Goal: Information Seeking & Learning: Learn about a topic

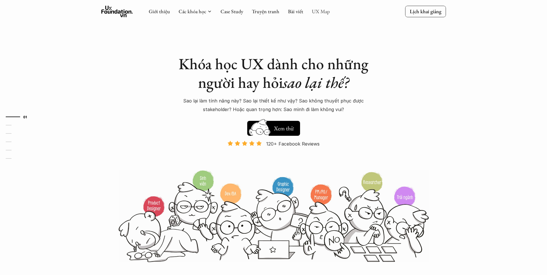
click at [317, 13] on link "UX Map" at bounding box center [321, 11] width 18 height 7
click at [320, 11] on link "UX Map" at bounding box center [321, 11] width 18 height 7
click at [320, 9] on link "UX Map" at bounding box center [321, 11] width 18 height 7
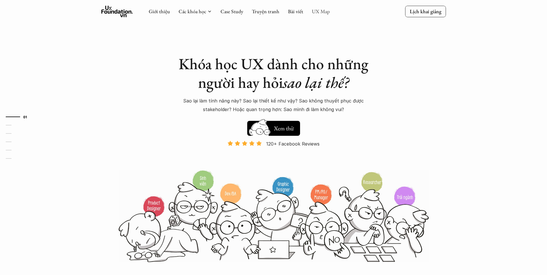
click at [316, 13] on link "UX Map" at bounding box center [321, 11] width 18 height 7
click at [317, 13] on link "UX Map" at bounding box center [321, 11] width 18 height 7
click at [302, 10] on link "Bài viết" at bounding box center [295, 11] width 15 height 7
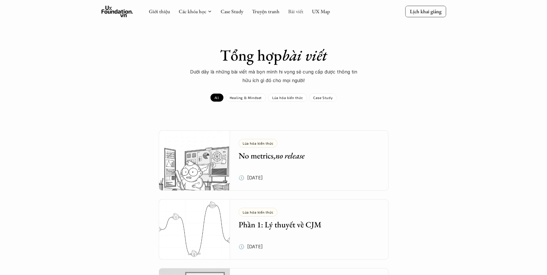
click at [300, 10] on link "Bài viết" at bounding box center [295, 11] width 15 height 7
click at [323, 9] on link "UX Map" at bounding box center [321, 11] width 18 height 7
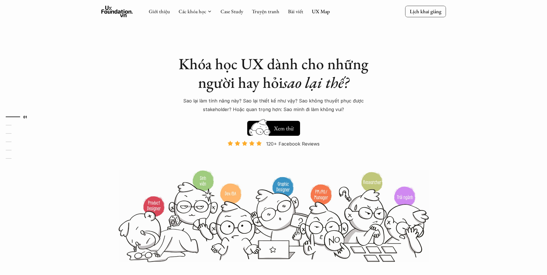
click at [319, 11] on link "UX Map" at bounding box center [321, 11] width 18 height 7
click at [320, 14] on link "UX Map" at bounding box center [321, 11] width 18 height 7
click at [318, 13] on link "UX Map" at bounding box center [321, 11] width 18 height 7
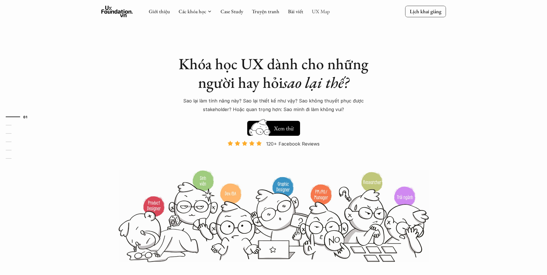
click at [318, 13] on link "UX Map" at bounding box center [321, 11] width 18 height 7
click at [315, 12] on link "UX Map" at bounding box center [321, 11] width 18 height 7
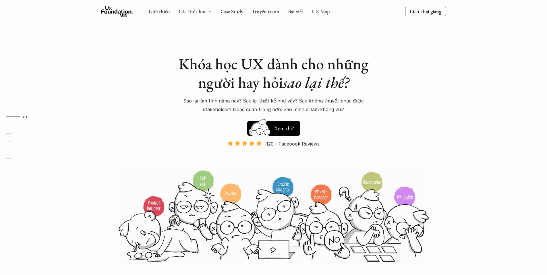
click at [315, 12] on link "UX Map" at bounding box center [321, 11] width 18 height 7
click at [314, 12] on link "UX Map" at bounding box center [321, 11] width 18 height 7
click at [314, 11] on link "UX Map" at bounding box center [321, 11] width 18 height 7
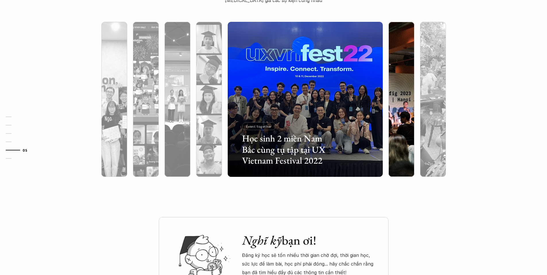
scroll to position [1538, 0]
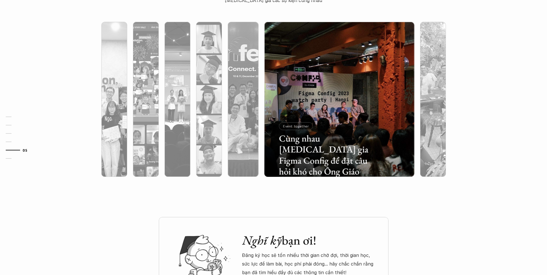
click at [394, 102] on div at bounding box center [339, 130] width 150 height 94
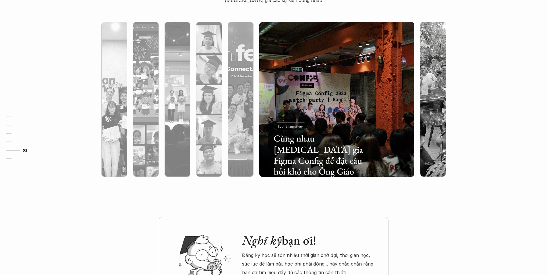
click at [304, 128] on div "Event together" at bounding box center [291, 126] width 34 height 8
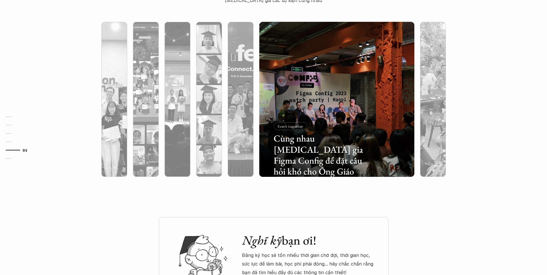
click at [302, 128] on p "Event together" at bounding box center [291, 126] width 26 height 4
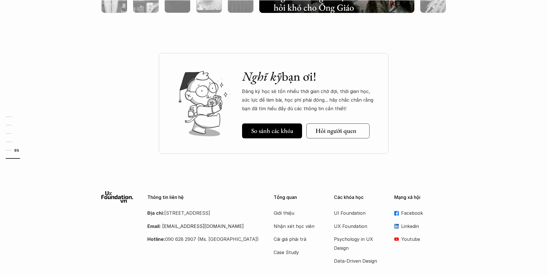
scroll to position [1712, 0]
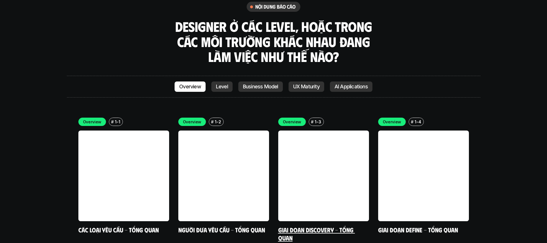
scroll to position [1604, 0]
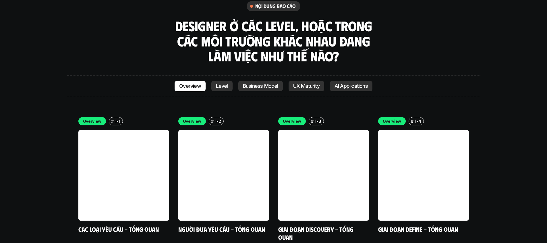
click at [229, 81] on link "Level" at bounding box center [221, 86] width 21 height 10
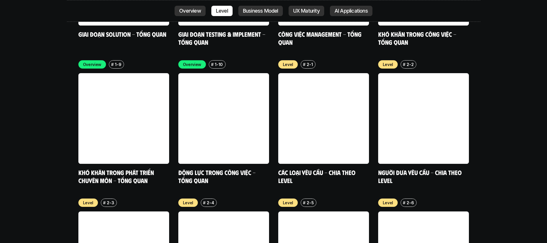
scroll to position [1936, 0]
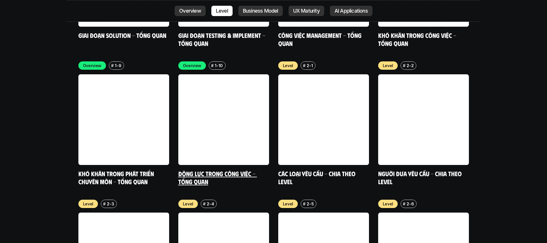
click at [222, 92] on link at bounding box center [223, 119] width 91 height 91
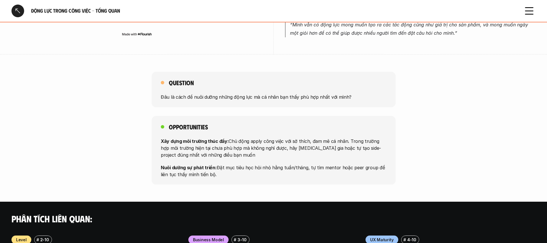
scroll to position [397, 0]
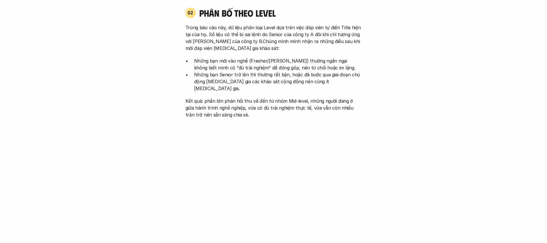
scroll to position [1937, 0]
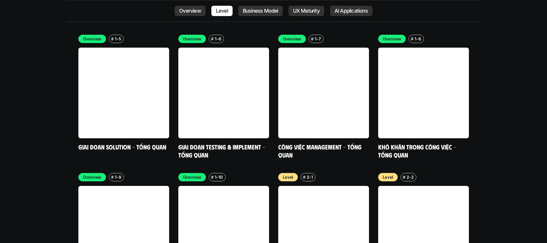
click at [265, 9] on p "Business Model" at bounding box center [260, 11] width 35 height 6
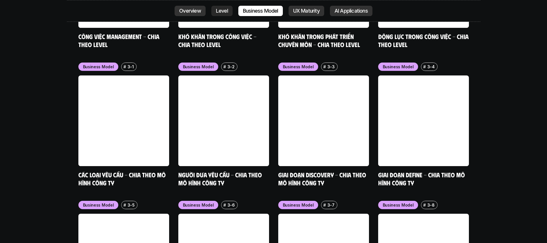
scroll to position [2353, 0]
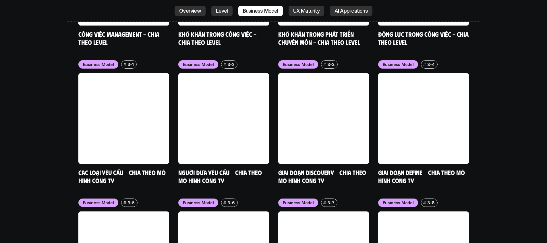
click at [317, 11] on p "UX Maturity" at bounding box center [306, 11] width 26 height 6
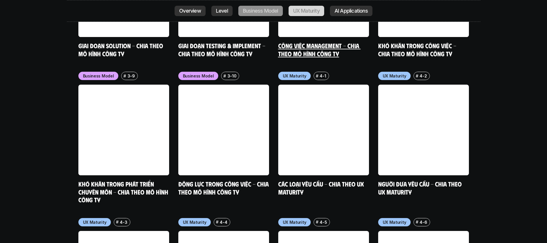
scroll to position [2629, 0]
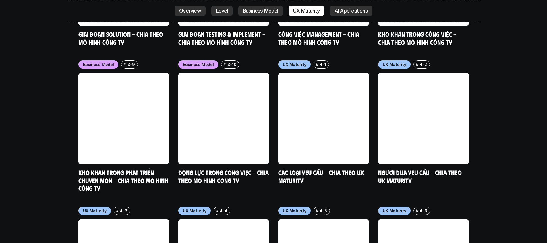
click at [342, 13] on p "AI Applications" at bounding box center [351, 11] width 33 height 6
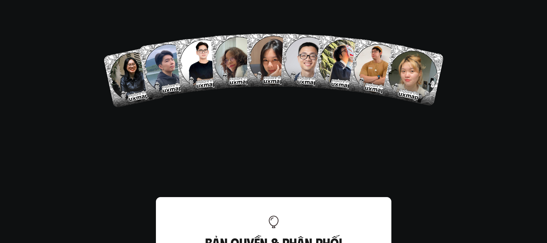
scroll to position [3318, 0]
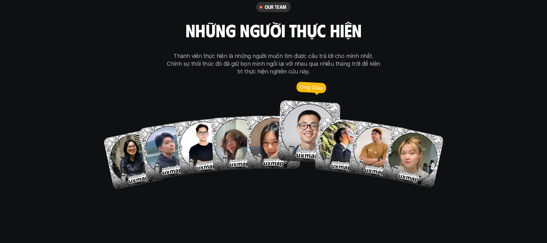
click at [302, 107] on img at bounding box center [308, 131] width 63 height 63
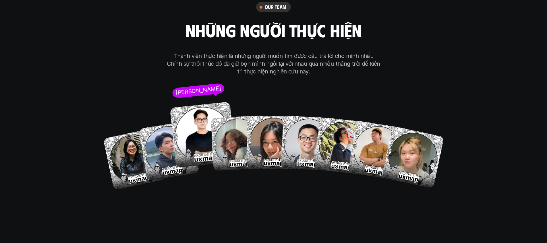
click at [202, 105] on img at bounding box center [203, 135] width 66 height 66
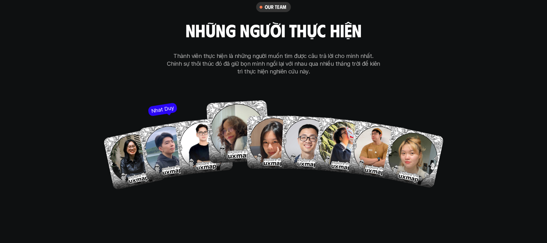
click at [226, 119] on img at bounding box center [237, 131] width 63 height 63
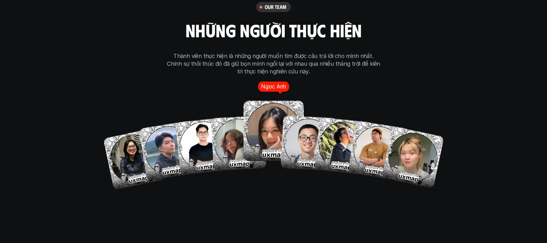
click at [272, 101] on img at bounding box center [274, 131] width 60 height 60
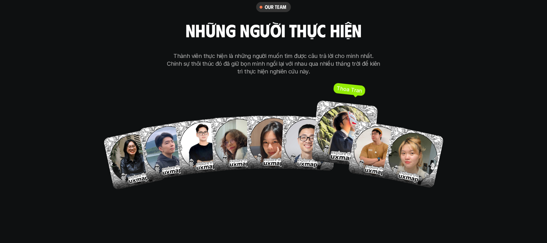
click at [349, 101] on img at bounding box center [344, 134] width 67 height 67
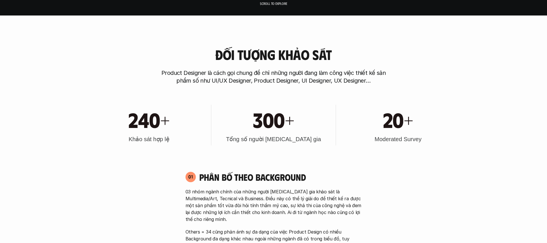
scroll to position [0, 0]
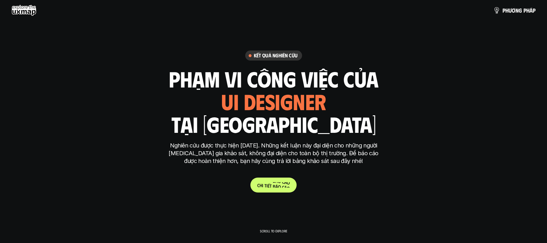
click at [277, 184] on p "C h i t i ế t b á o c á o" at bounding box center [273, 184] width 32 height 5
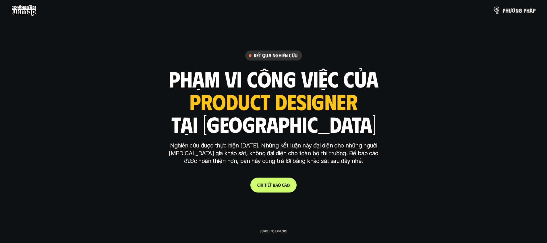
click at [508, 8] on p "p h ư ơ n g p h á p" at bounding box center [519, 10] width 33 height 6
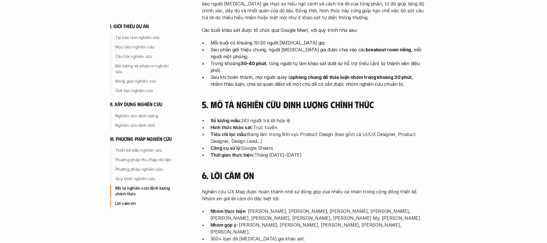
scroll to position [1788, 0]
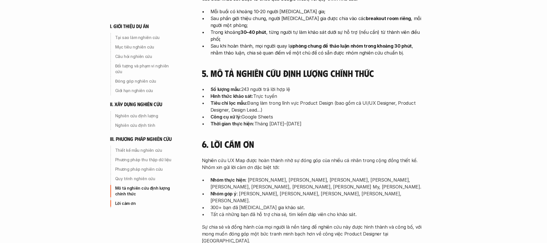
drag, startPoint x: 272, startPoint y: 148, endPoint x: 302, endPoint y: 152, distance: 30.4
click at [302, 177] on ul "Nhóm thực hiện : [PERSON_NAME], [PERSON_NAME], [PERSON_NAME], [PERSON_NAME], [P…" at bounding box center [314, 197] width 224 height 41
click at [287, 190] on p "Nhóm góp ý : [PERSON_NAME], [PERSON_NAME], [PERSON_NAME], [PERSON_NAME], [PERSO…" at bounding box center [318, 197] width 215 height 14
drag, startPoint x: 284, startPoint y: 155, endPoint x: 339, endPoint y: 181, distance: 60.5
click at [340, 180] on div "Nghiên cứu UX Map được hoàn thành nhờ sự đóng góp của nhiều cá nhân trong cộng …" at bounding box center [314, 200] width 224 height 87
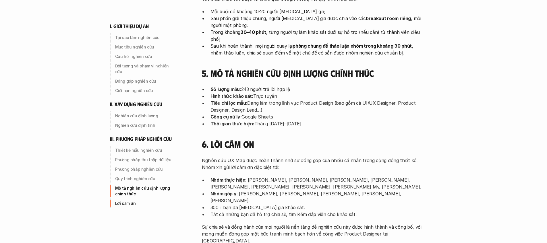
click at [335, 224] on p "Sự chia sẻ và đồng hành của mọi người là nền tảng để nghiên cứu này được hình t…" at bounding box center [314, 234] width 224 height 21
drag, startPoint x: 416, startPoint y: 180, endPoint x: 287, endPoint y: 160, distance: 130.5
click at [289, 161] on div "Nghiên cứu UX Map được hoàn thành nhờ sự đóng góp của nhiều cá nhân trong cộng …" at bounding box center [314, 200] width 224 height 87
click at [269, 204] on p "300+ bạn đã [MEDICAL_DATA] gia khảo sát." at bounding box center [318, 207] width 215 height 7
drag, startPoint x: 268, startPoint y: 152, endPoint x: 263, endPoint y: 146, distance: 7.9
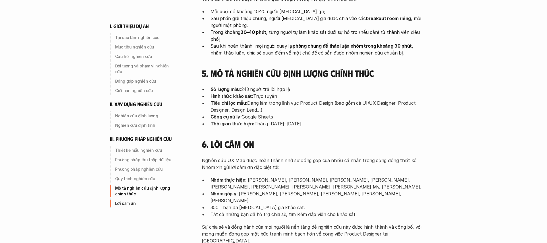
click at [266, 204] on p "300+ bạn đã [MEDICAL_DATA] gia khảo sát." at bounding box center [318, 207] width 215 height 7
drag, startPoint x: 258, startPoint y: 144, endPoint x: 256, endPoint y: 143, distance: 3.0
click at [257, 190] on p "Nhóm góp ý : [PERSON_NAME], [PERSON_NAME], [PERSON_NAME], [PERSON_NAME], [PERSO…" at bounding box center [318, 197] width 215 height 14
click at [255, 190] on p "Nhóm góp ý : [PERSON_NAME], [PERSON_NAME], [PERSON_NAME], [PERSON_NAME], [PERSO…" at bounding box center [318, 197] width 215 height 14
drag, startPoint x: 243, startPoint y: 130, endPoint x: 287, endPoint y: 138, distance: 45.0
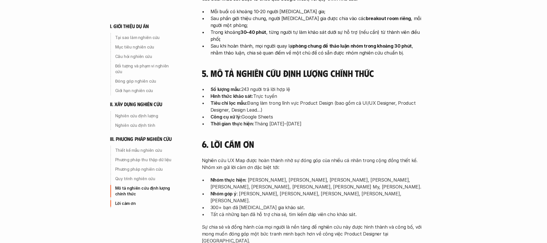
click at [286, 177] on p "Nhóm thực hiện : [PERSON_NAME], [PERSON_NAME], [PERSON_NAME], [PERSON_NAME], [P…" at bounding box center [318, 184] width 215 height 14
click at [288, 177] on p "Nhóm thực hiện : [PERSON_NAME], [PERSON_NAME], [PERSON_NAME], [PERSON_NAME], [P…" at bounding box center [318, 184] width 215 height 14
drag, startPoint x: 281, startPoint y: 132, endPoint x: 220, endPoint y: 109, distance: 65.2
click at [220, 157] on div "Nghiên cứu UX Map được hoàn thành nhờ sự đóng góp của nhiều cá nhân trong cộng …" at bounding box center [314, 200] width 224 height 87
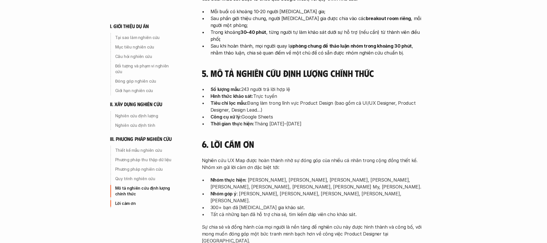
drag, startPoint x: 229, startPoint y: 118, endPoint x: 395, endPoint y: 157, distance: 170.0
click at [396, 211] on p "Tất cả những bạn đã hỗ trợ chia sẻ, tìm kiếm đáp viên cho khảo sát." at bounding box center [318, 214] width 215 height 7
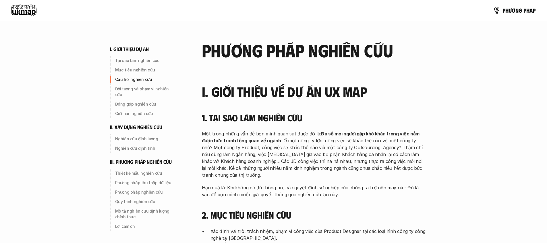
scroll to position [0, 0]
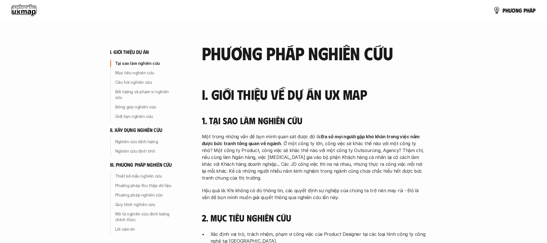
click at [17, 13] on use at bounding box center [23, 10] width 25 height 11
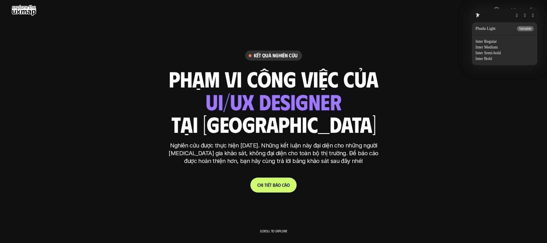
click at [532, 16] on button "button" at bounding box center [533, 15] width 2 height 5
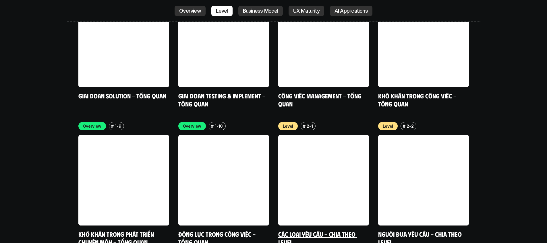
scroll to position [2032, 0]
